Goal: Transaction & Acquisition: Download file/media

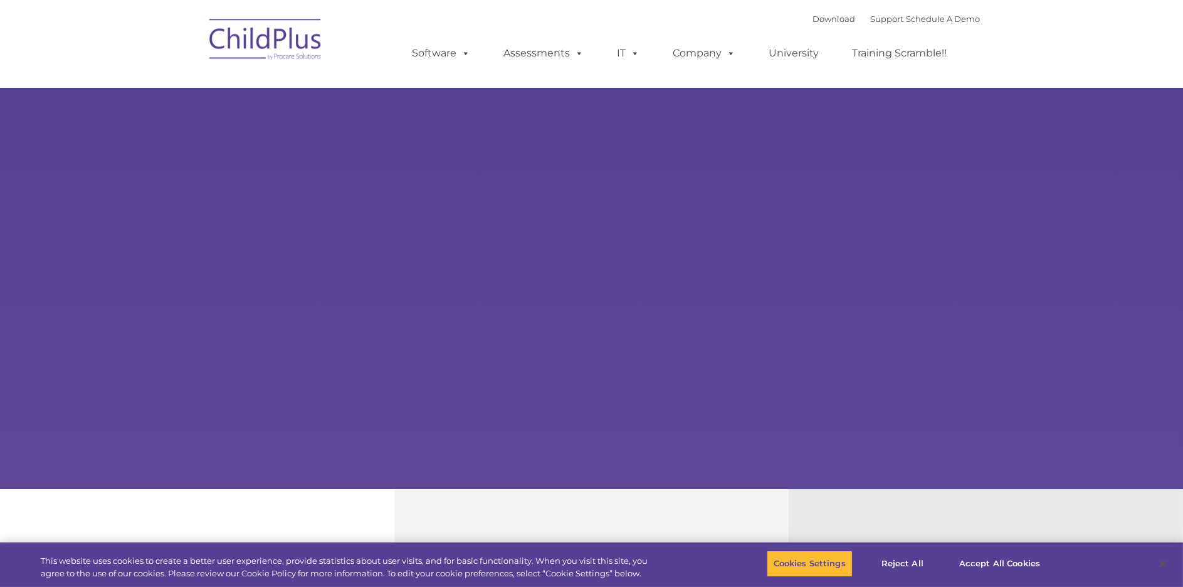
select select "MEDIUM"
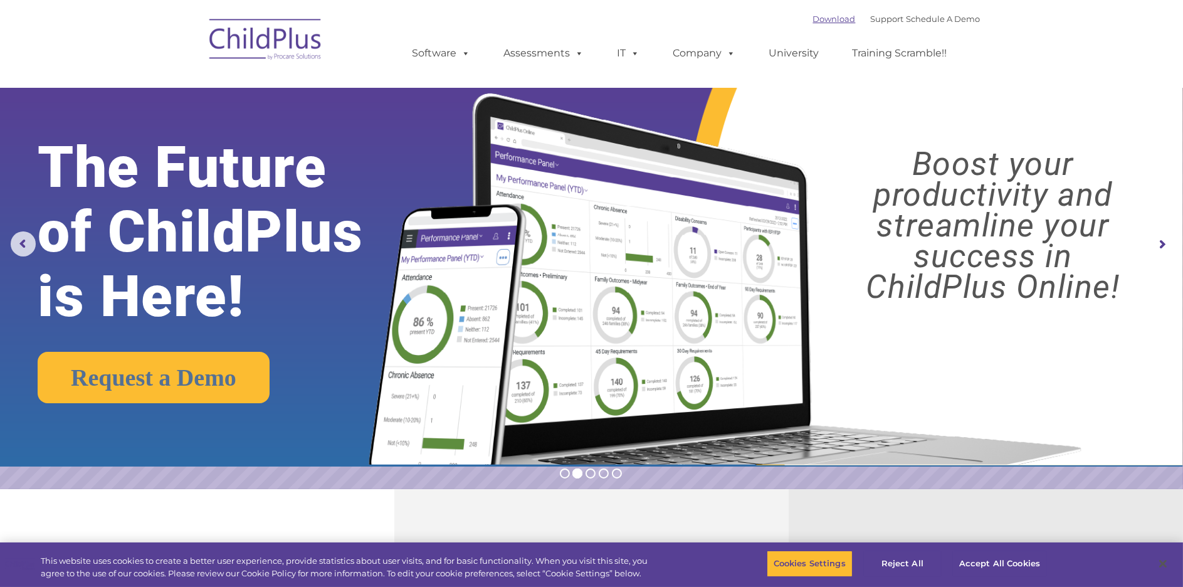
click at [815, 21] on link "Download" at bounding box center [834, 19] width 43 height 10
click at [817, 19] on link "Download" at bounding box center [834, 19] width 43 height 10
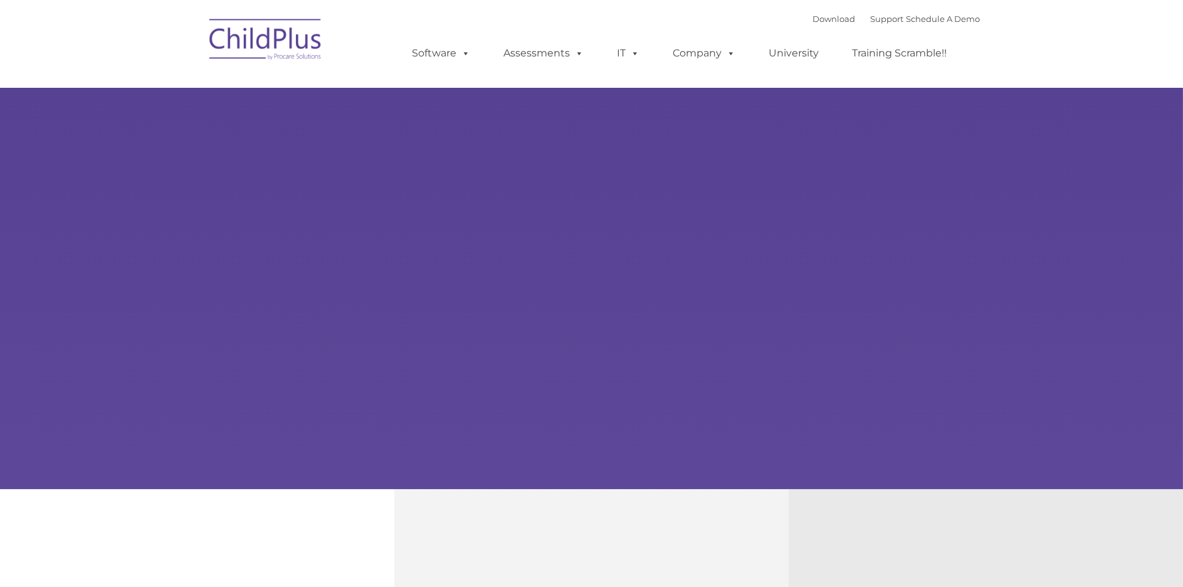
type input ""
click at [296, 32] on img at bounding box center [265, 41] width 125 height 63
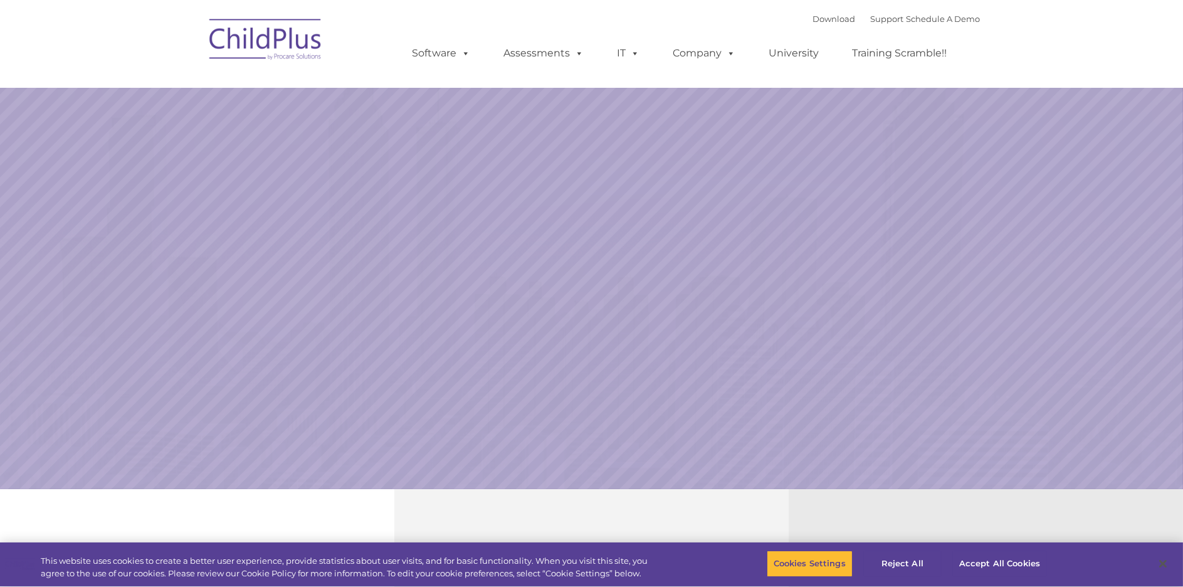
select select "MEDIUM"
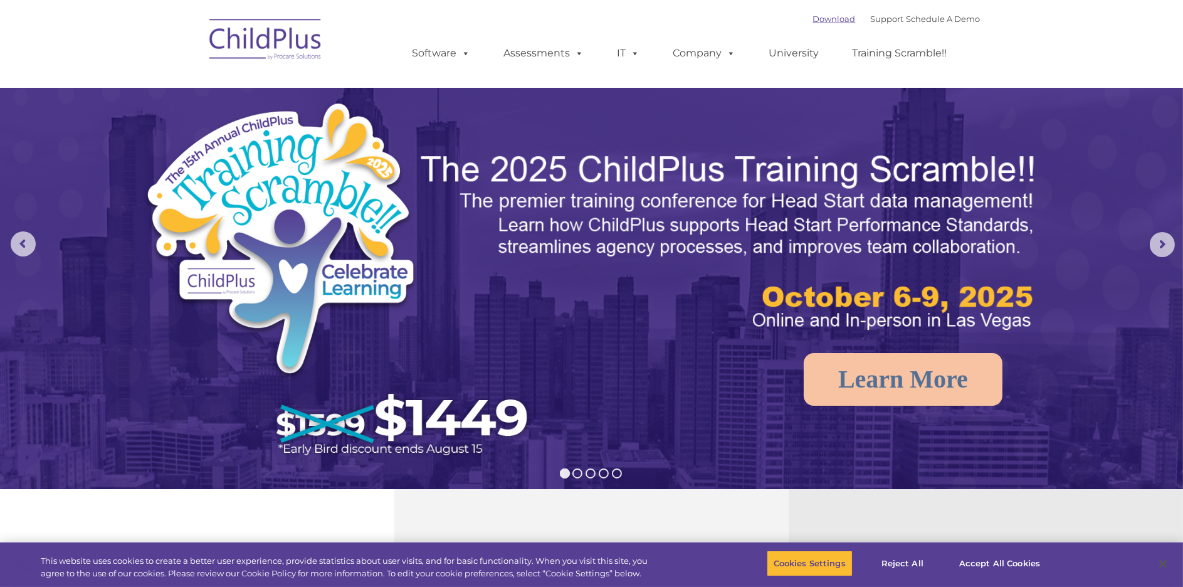
click at [813, 21] on link "Download" at bounding box center [834, 19] width 43 height 10
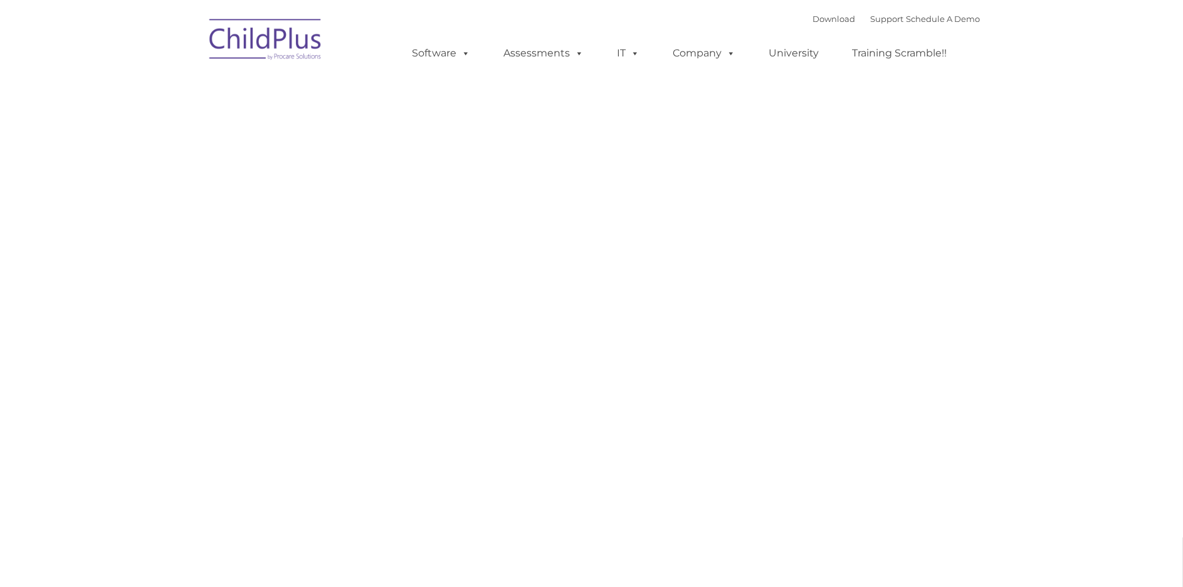
type input ""
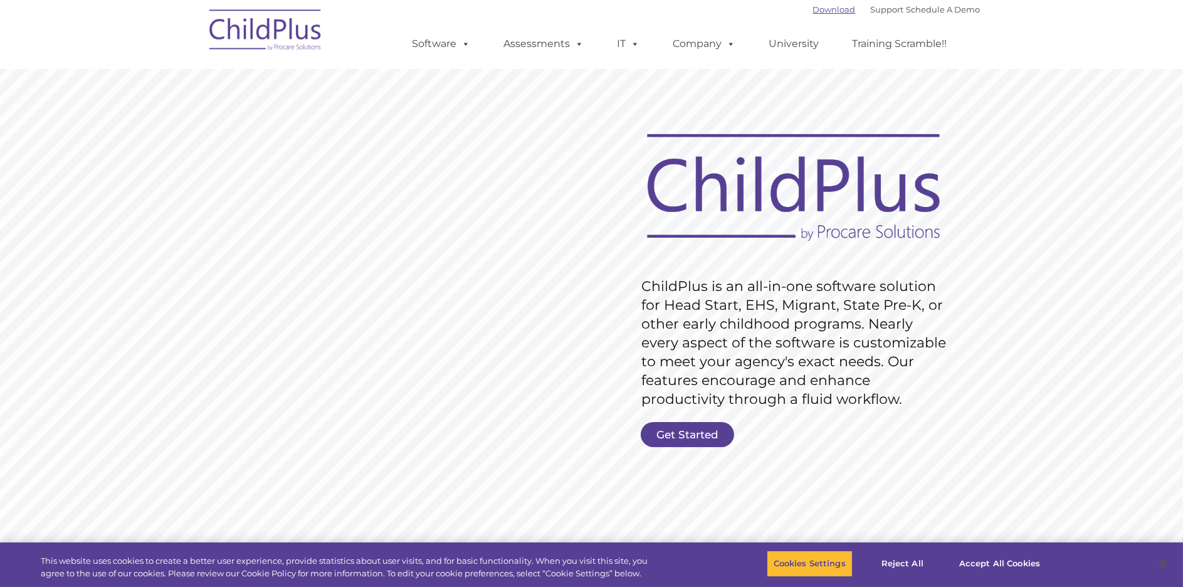
click at [814, 11] on link "Download" at bounding box center [834, 9] width 43 height 10
click at [1014, 568] on button "Accept All Cookies" at bounding box center [999, 564] width 95 height 26
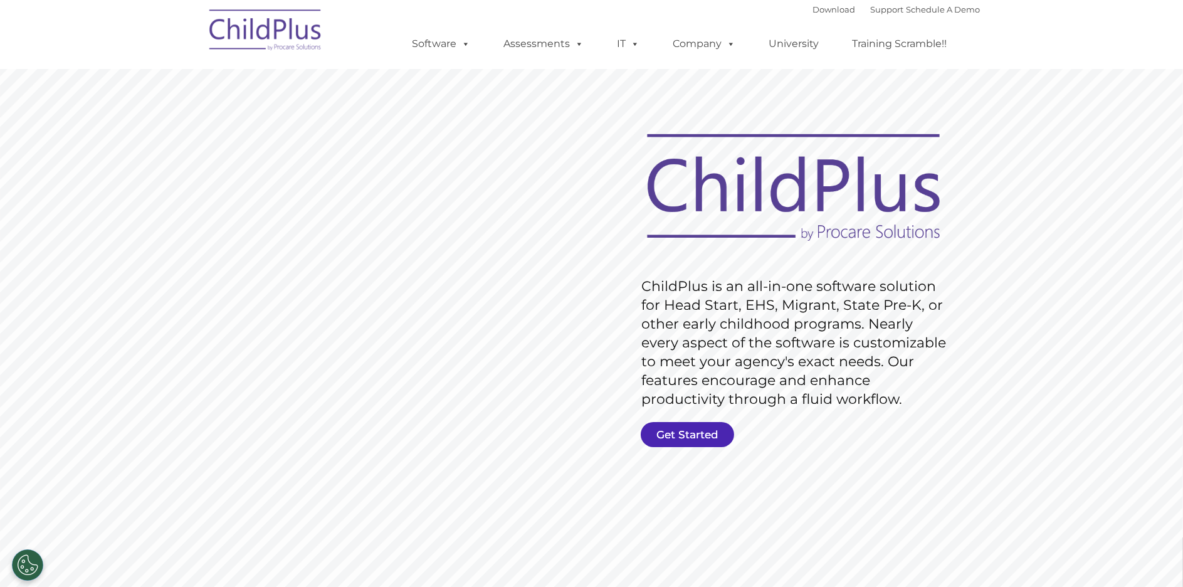
click at [682, 431] on link "Get Started" at bounding box center [687, 434] width 93 height 25
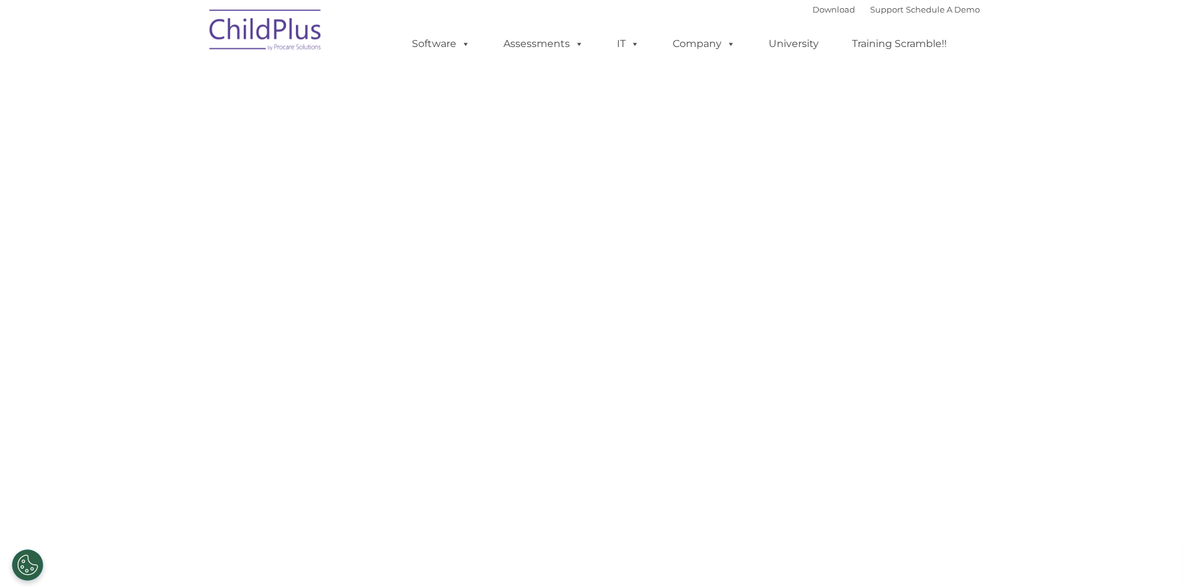
select select "MEDIUM"
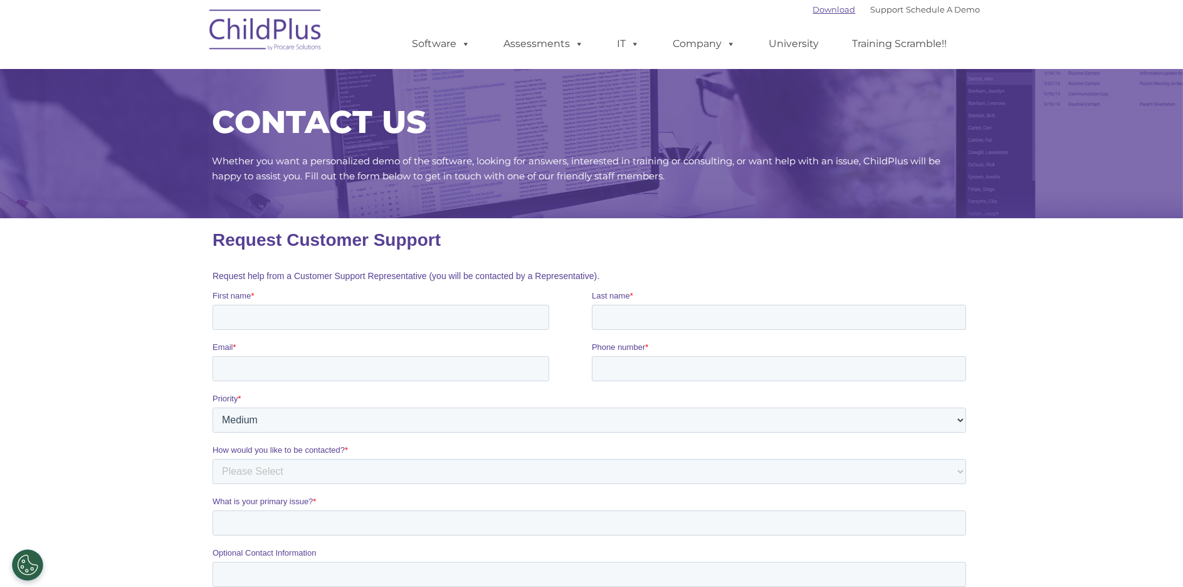
click at [818, 8] on link "Download" at bounding box center [834, 9] width 43 height 10
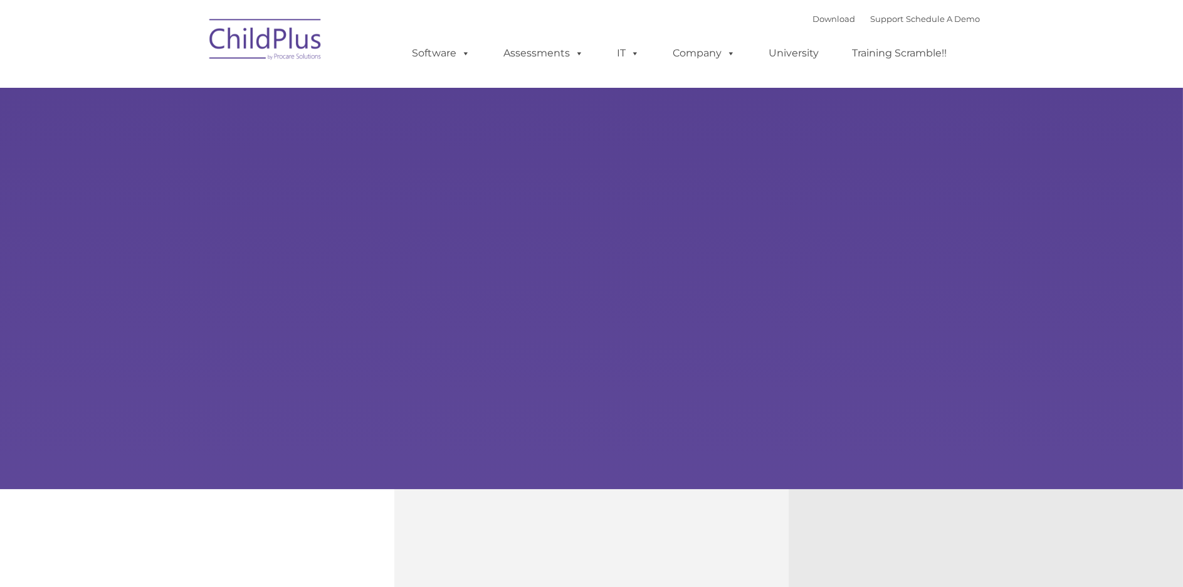
type input ""
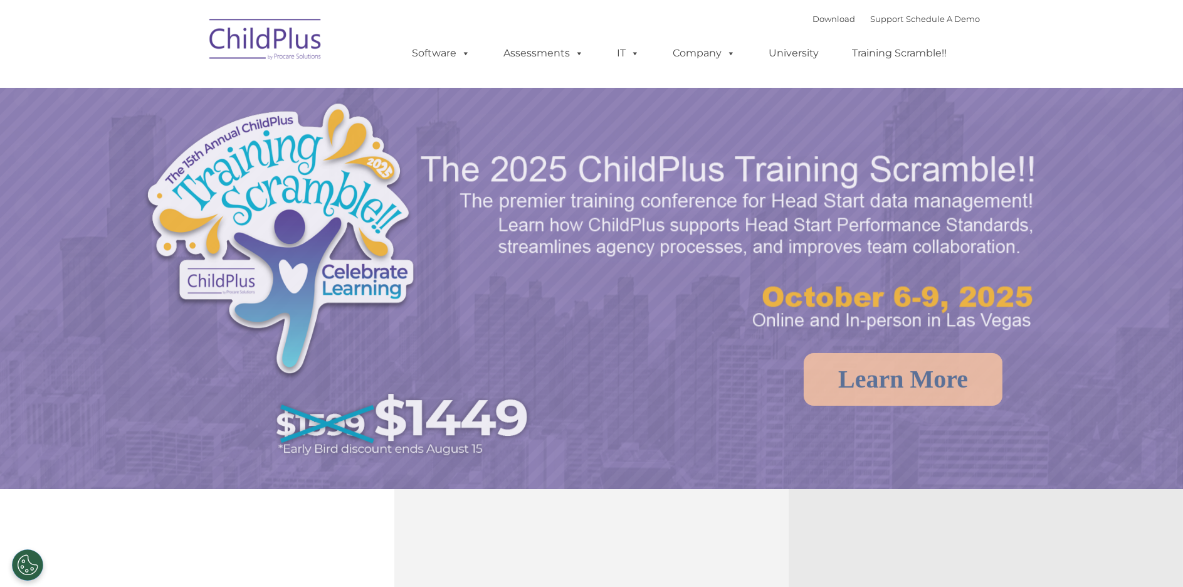
select select "MEDIUM"
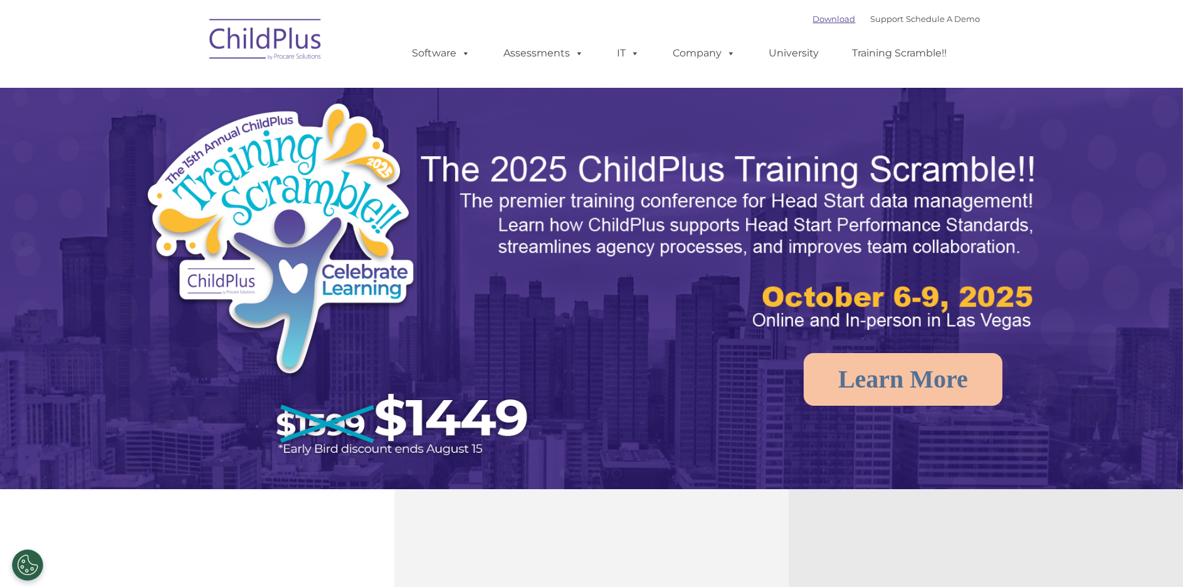
click at [815, 22] on link "Download" at bounding box center [834, 19] width 43 height 10
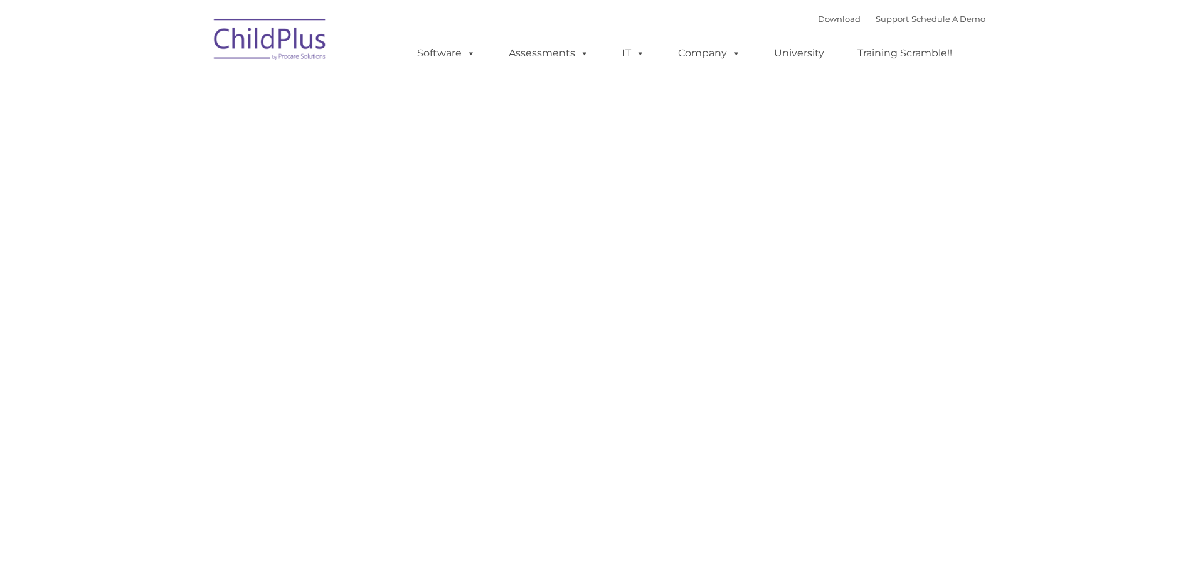
type input ""
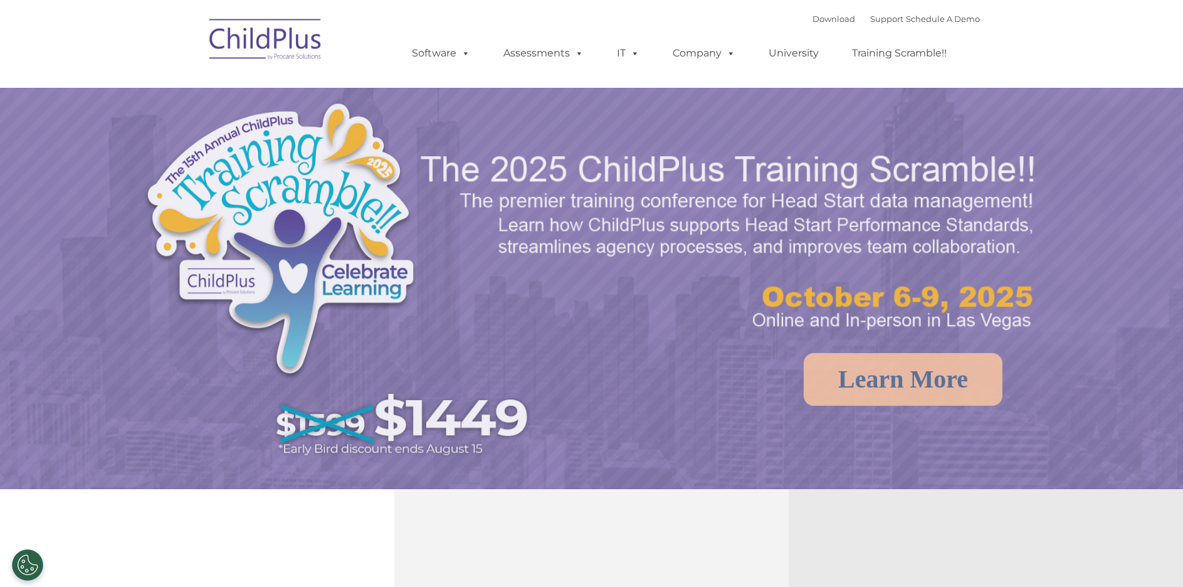
select select "MEDIUM"
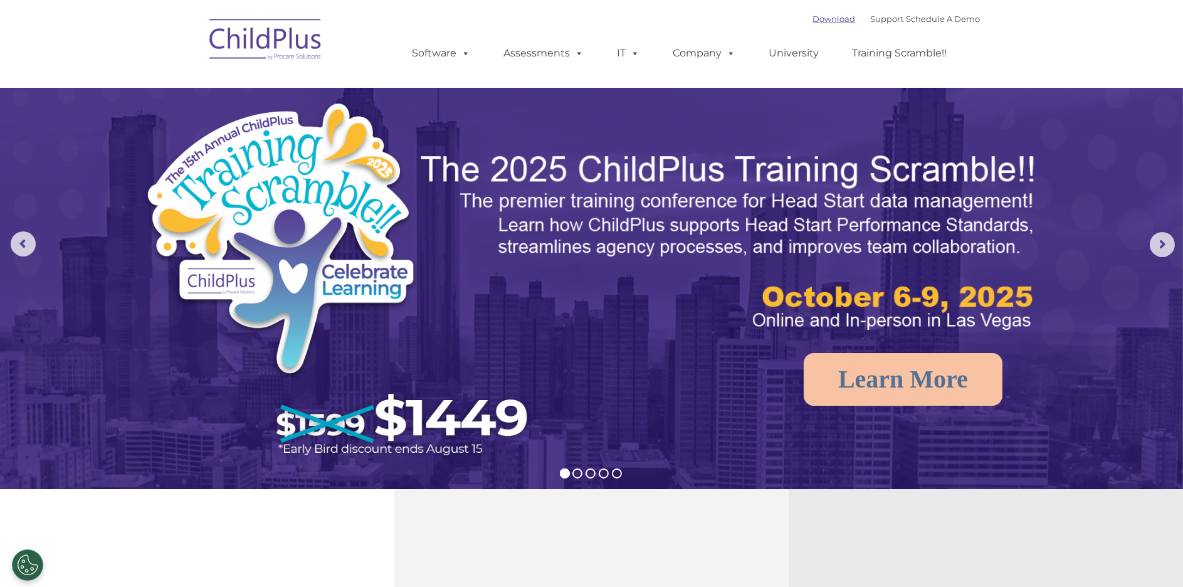
click at [813, 21] on link "Download" at bounding box center [834, 19] width 43 height 10
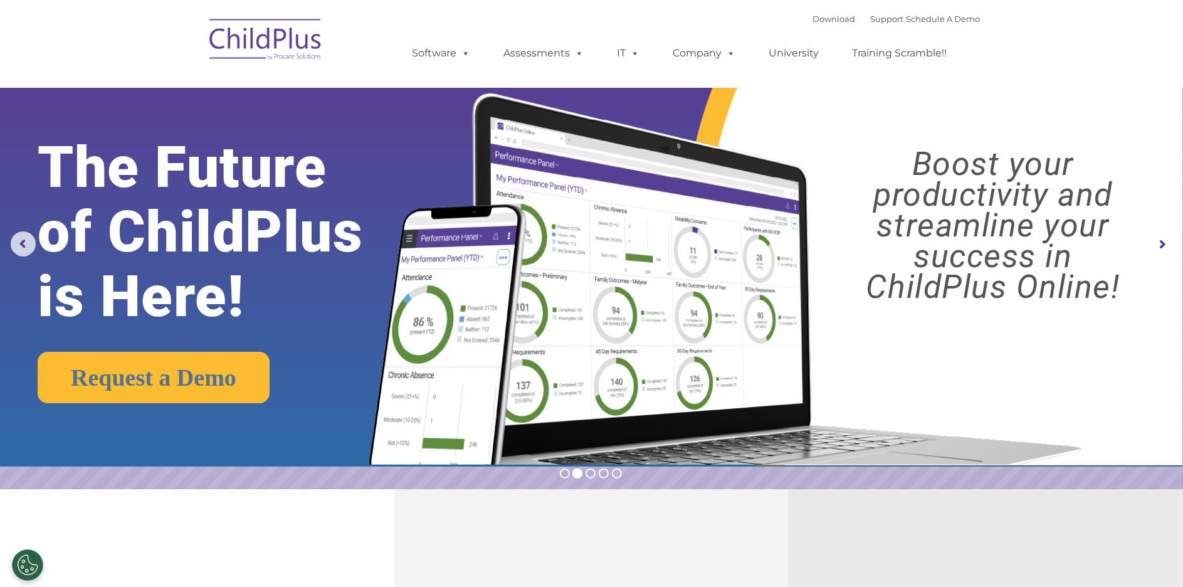
click at [852, 11] on div "Download Support | Schedule A Demo " at bounding box center [896, 18] width 167 height 19
drag, startPoint x: 826, startPoint y: 24, endPoint x: 858, endPoint y: 76, distance: 61.6
click at [862, 83] on nav "Download Support | Schedule A Demo  MENU MENU Software ChildPlus: The original…" at bounding box center [591, 44] width 1183 height 88
click at [813, 21] on link "Download" at bounding box center [834, 19] width 43 height 10
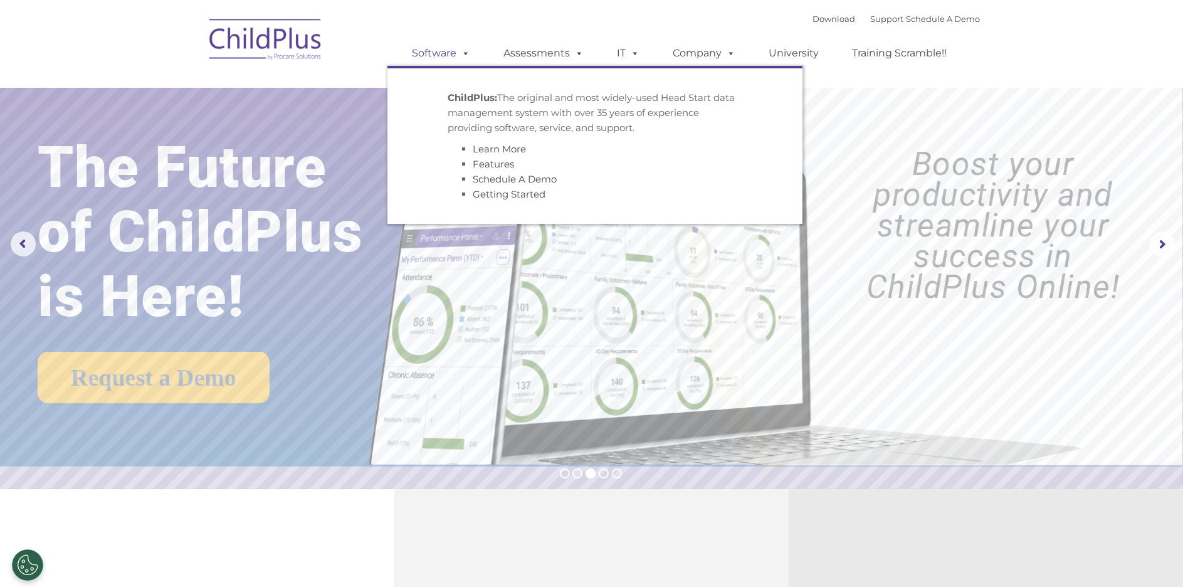
click at [446, 60] on link "Software" at bounding box center [441, 53] width 83 height 25
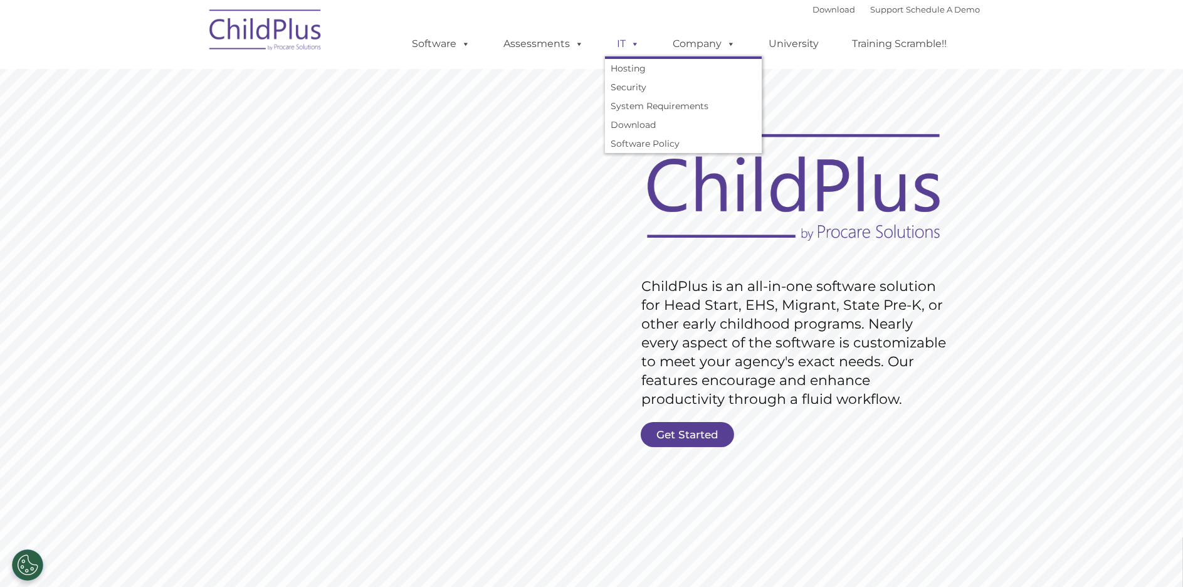
click at [632, 46] on span at bounding box center [633, 44] width 14 height 12
click at [627, 123] on link "Download" at bounding box center [683, 124] width 157 height 19
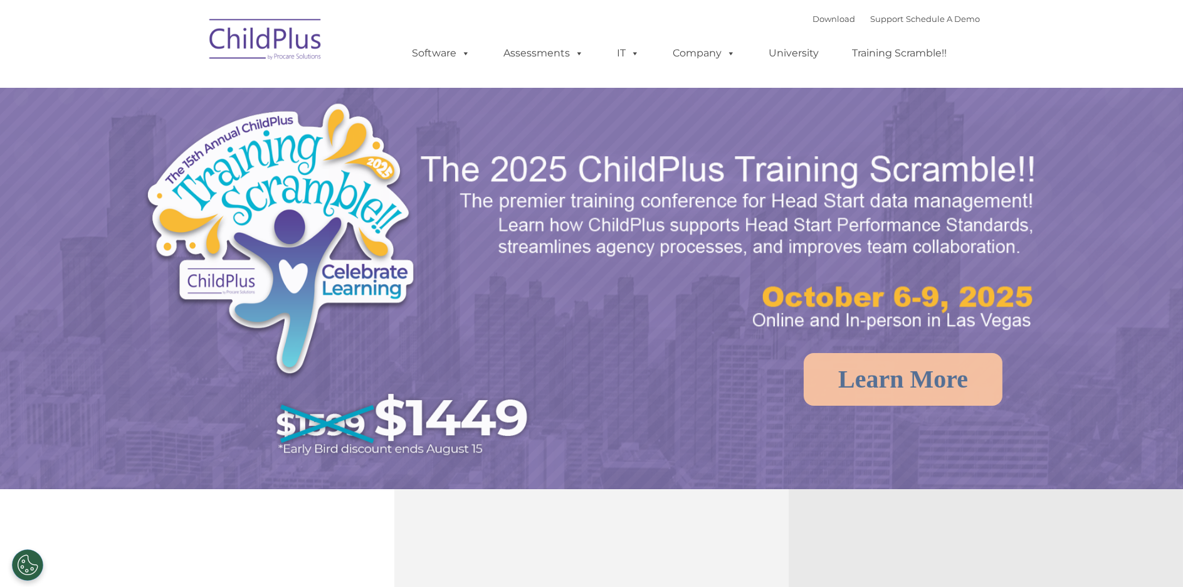
select select "MEDIUM"
